Goal: Information Seeking & Learning: Learn about a topic

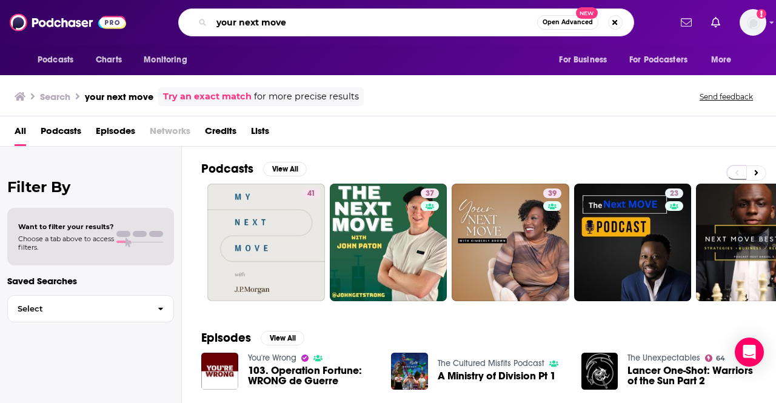
click at [314, 22] on input "your next move" at bounding box center [374, 22] width 325 height 19
type input "odd lots"
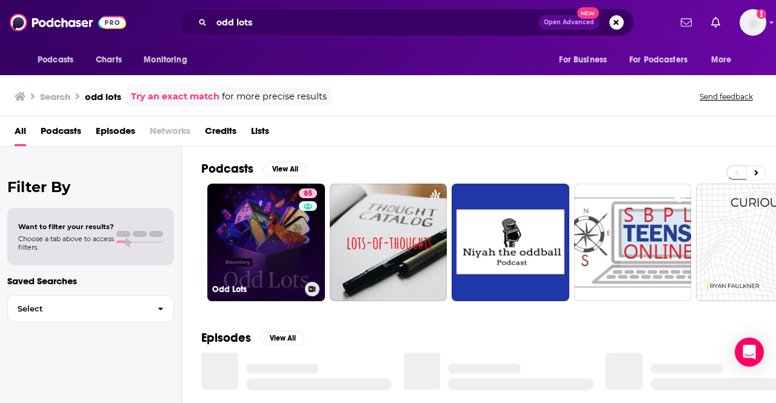
click at [266, 214] on link "85 Odd Lots" at bounding box center [266, 243] width 118 height 118
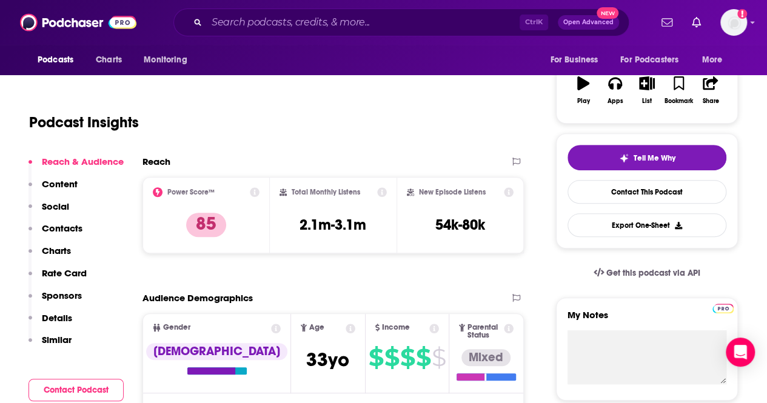
scroll to position [196, 0]
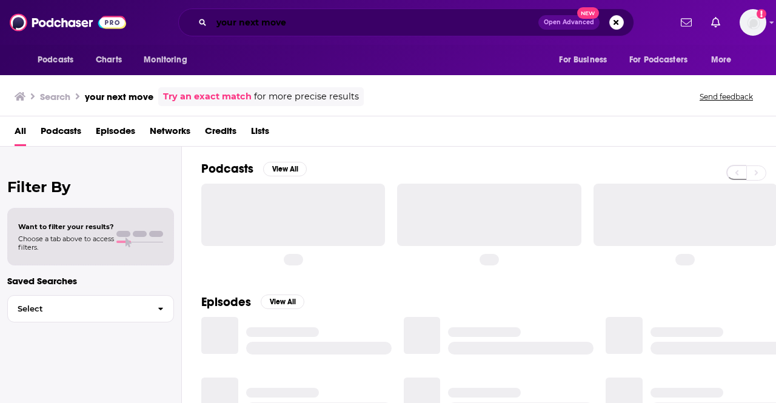
click at [376, 27] on input "your next move" at bounding box center [375, 22] width 327 height 19
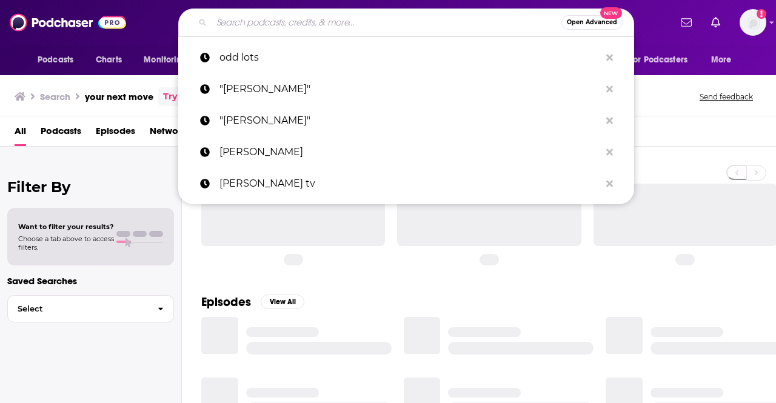
paste input "Fintech Insider Podcast"
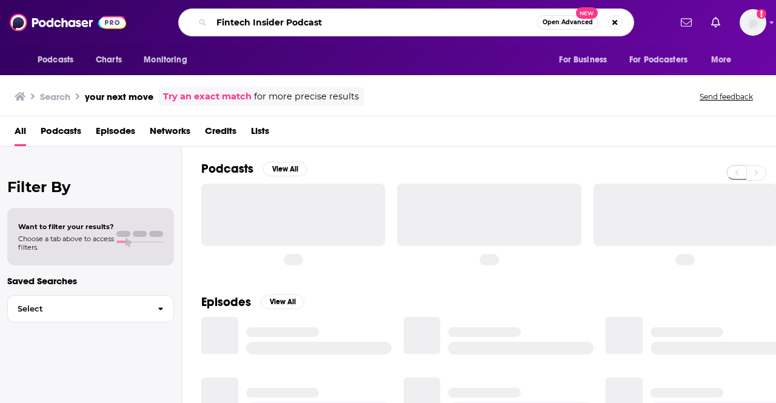
type input "Fintech Insider Podcast"
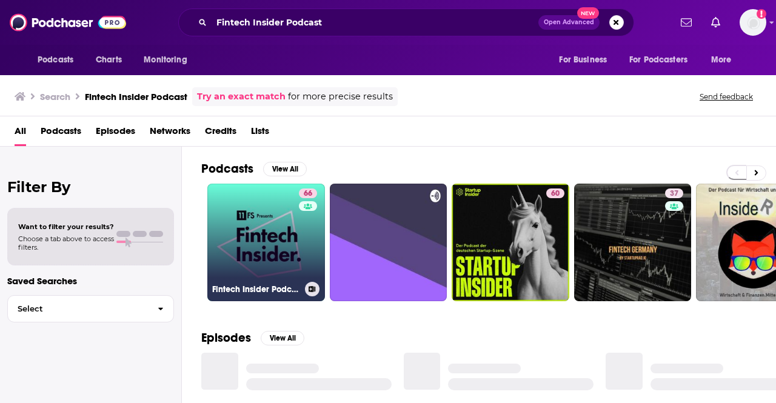
click at [267, 218] on link "66 Fintech Insider Podcast by 11:FS" at bounding box center [266, 243] width 118 height 118
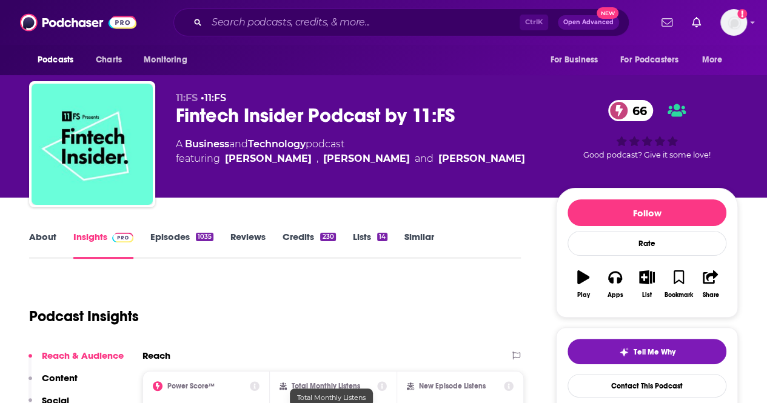
scroll to position [271, 0]
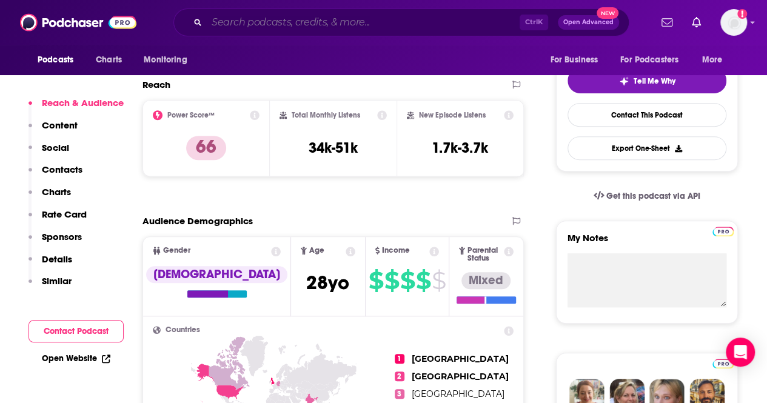
click at [322, 27] on input "Search podcasts, credits, & more..." at bounding box center [363, 22] width 313 height 19
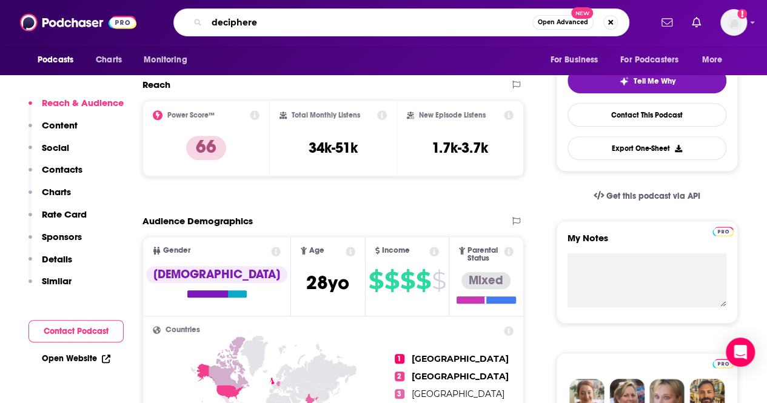
type input "deciphered"
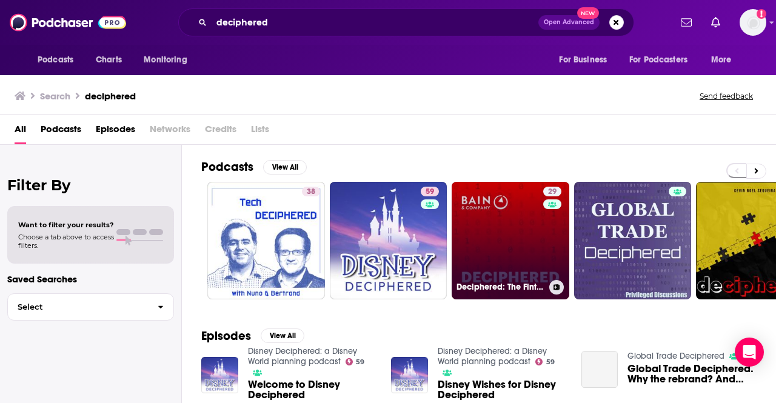
click at [488, 220] on link "29 Deciphered: The Fintech Podcast" at bounding box center [511, 241] width 118 height 118
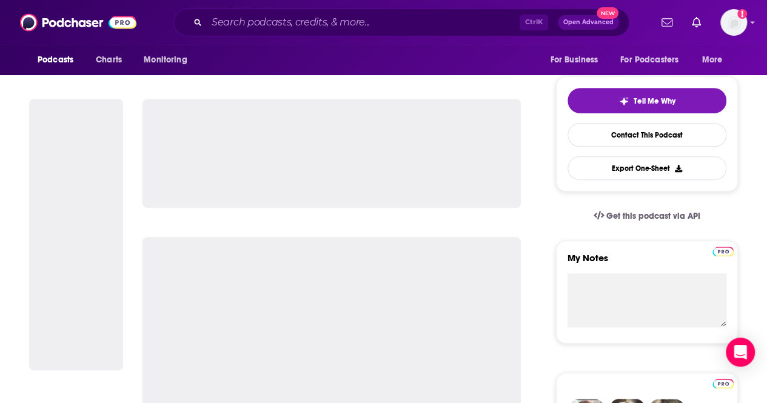
scroll to position [250, 0]
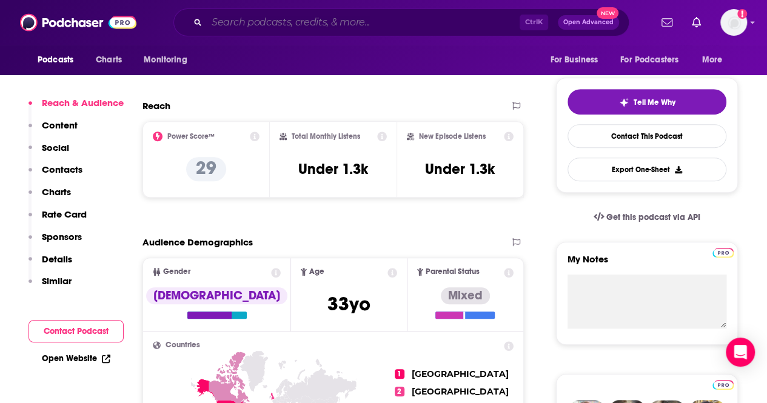
click at [354, 20] on input "Search podcasts, credits, & more..." at bounding box center [363, 22] width 313 height 19
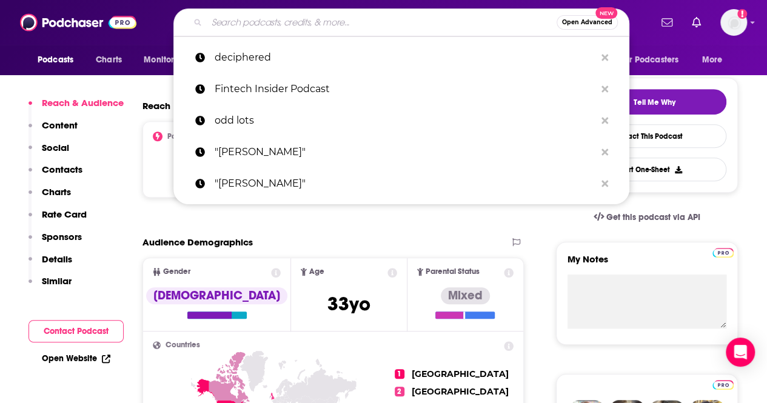
paste input "11:FS’s Fintech Insider"
type input "11:FS’s Fintech Insider"
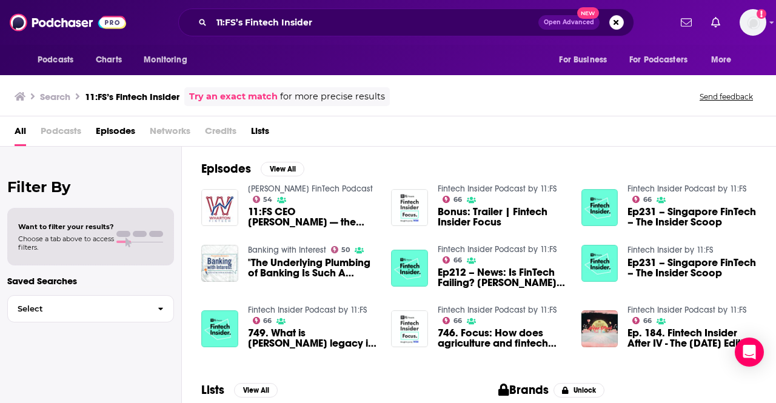
click at [467, 222] on span "Bonus: Trailer | Fintech Insider Focus" at bounding box center [502, 217] width 129 height 21
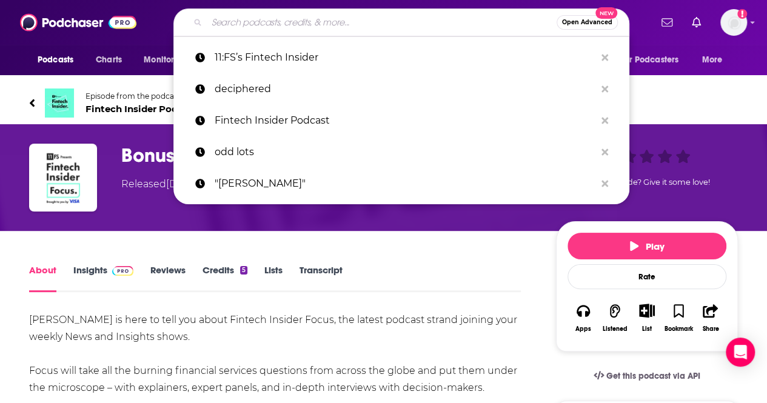
click at [340, 23] on input "Search podcasts, credits, & more..." at bounding box center [382, 22] width 350 height 19
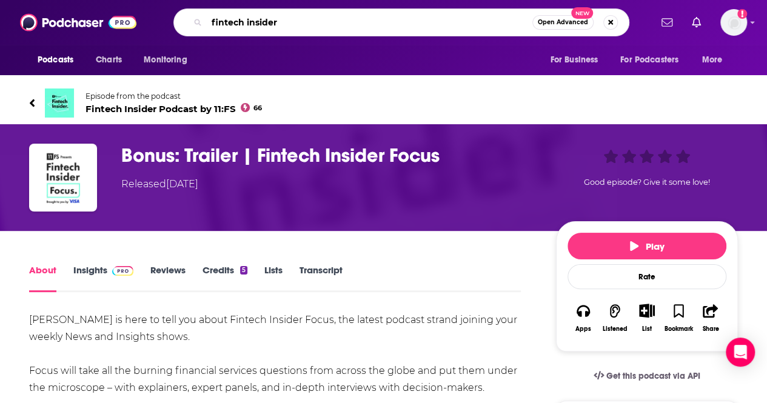
type input "fintech insider"
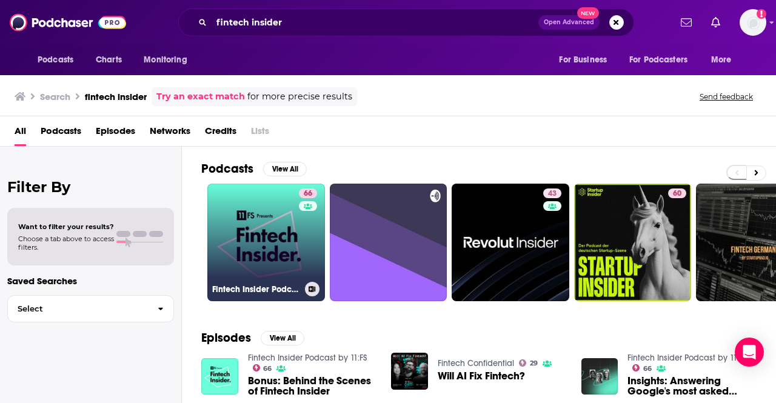
click at [250, 231] on link "66 Fintech Insider Podcast by 11:FS" at bounding box center [266, 243] width 118 height 118
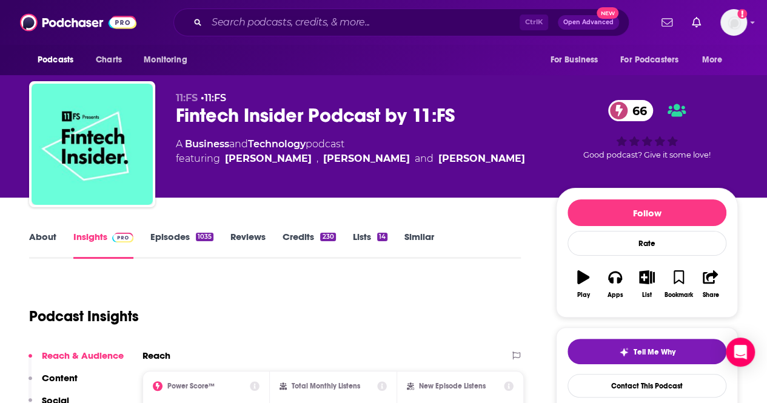
click at [319, 12] on div "Ctrl K Open Advanced New" at bounding box center [401, 22] width 456 height 28
click at [319, 19] on input "Search podcasts, credits, & more..." at bounding box center [363, 22] width 313 height 19
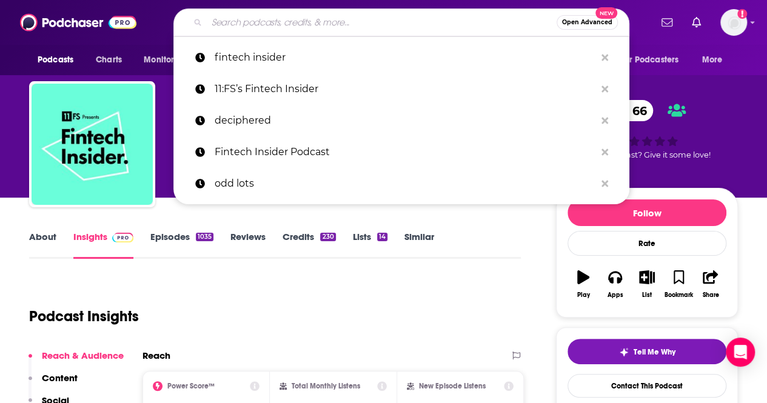
paste input "[PERSON_NAME] fintech podcast"
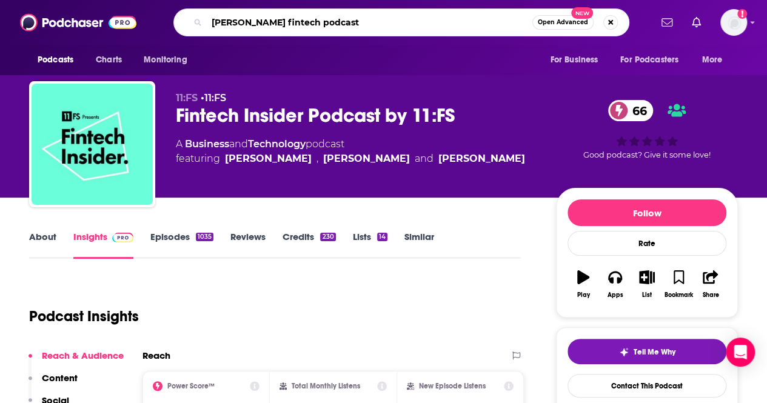
type input "[PERSON_NAME] fintech podcast"
click at [568, 21] on span "Open Advanced" at bounding box center [563, 22] width 50 height 6
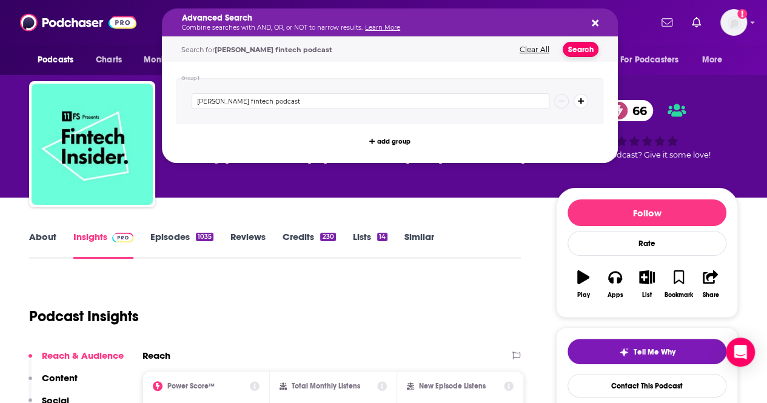
click at [584, 49] on button "Search" at bounding box center [580, 49] width 36 height 15
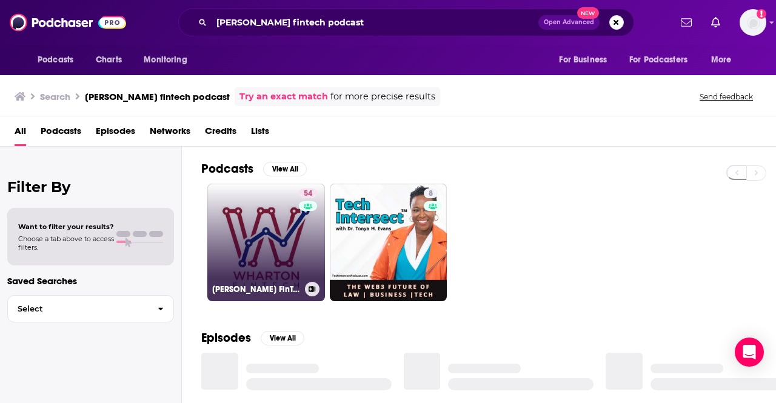
click at [277, 241] on link "54 [PERSON_NAME] FinTech Podcast" at bounding box center [266, 243] width 118 height 118
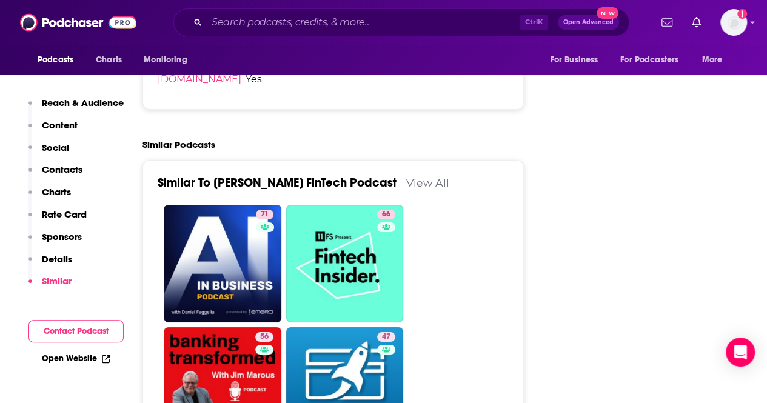
scroll to position [2400, 0]
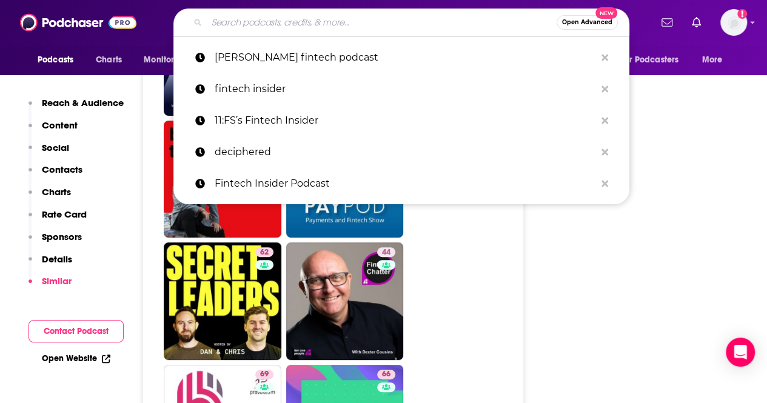
click at [279, 21] on input "Search podcasts, credits, & more..." at bounding box center [382, 22] width 350 height 19
paste input "Breaking Banks"
type input "Breaking Banks"
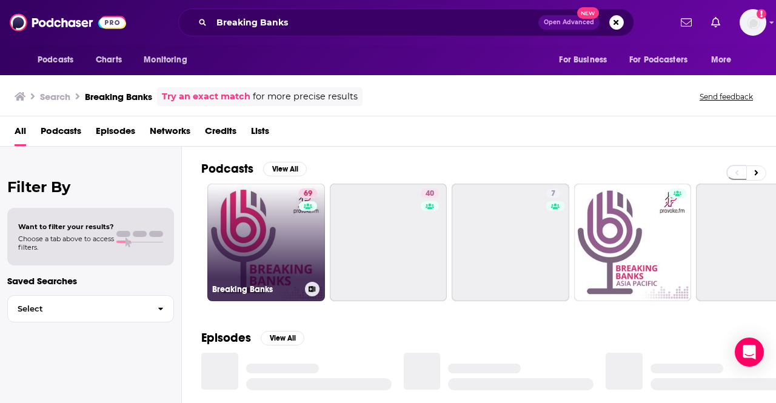
click at [297, 224] on link "69 Breaking Banks" at bounding box center [266, 243] width 118 height 118
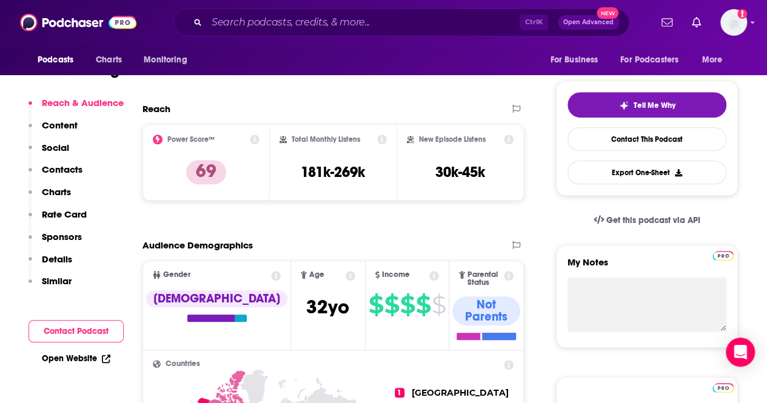
scroll to position [246, 0]
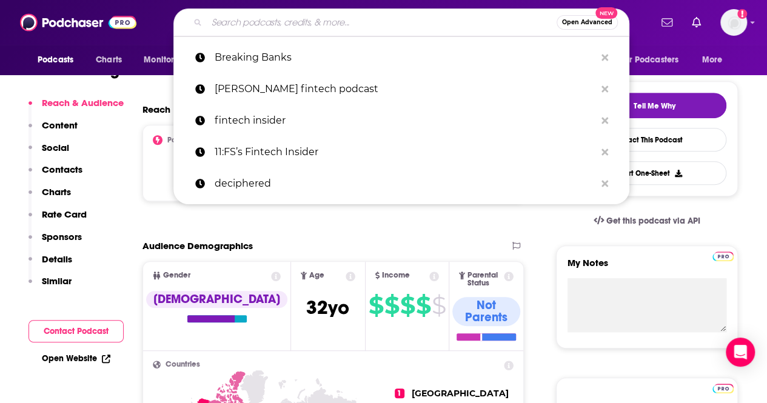
click at [286, 24] on input "Search podcasts, credits, & more..." at bounding box center [382, 22] width 350 height 19
paste input "Breaking Banks"
type input "Breaking Banks"
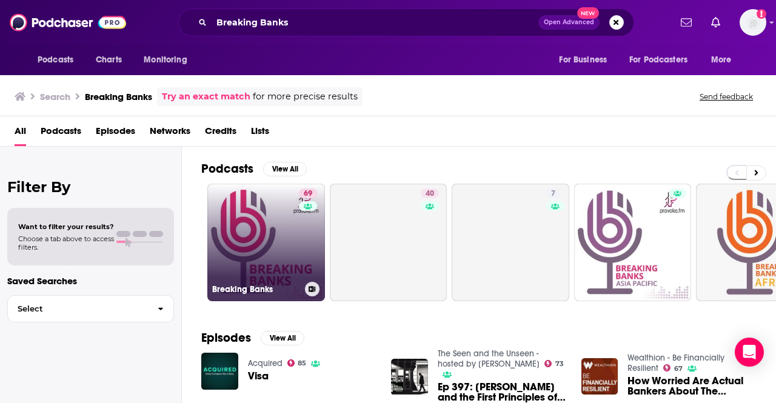
click at [272, 198] on link "69 Breaking Banks" at bounding box center [266, 243] width 118 height 118
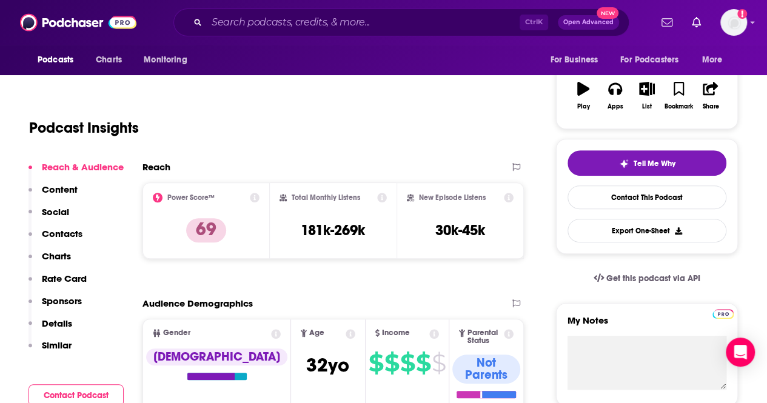
scroll to position [188, 0]
